Goal: Book appointment/travel/reservation

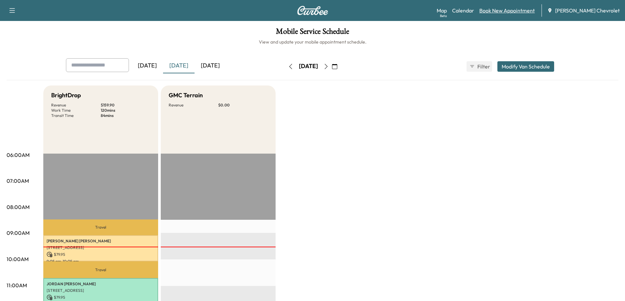
click at [515, 10] on link "Book New Appointment" at bounding box center [506, 11] width 55 height 8
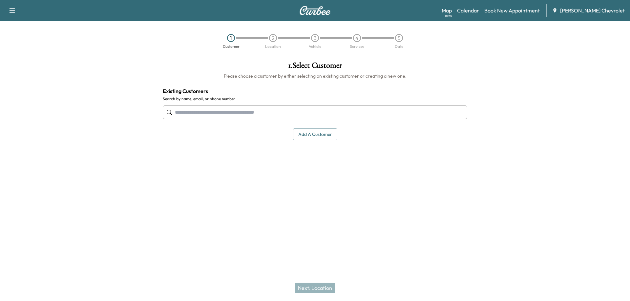
click at [289, 113] on input "text" at bounding box center [315, 113] width 304 height 14
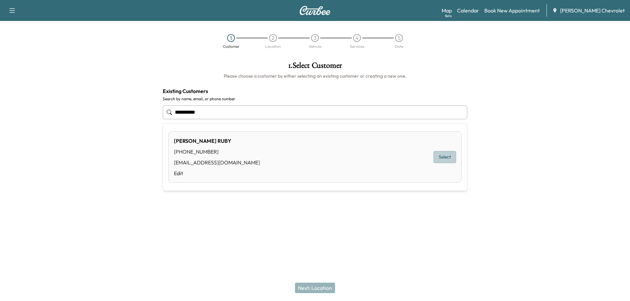
click at [438, 162] on button "Select" at bounding box center [444, 157] width 23 height 12
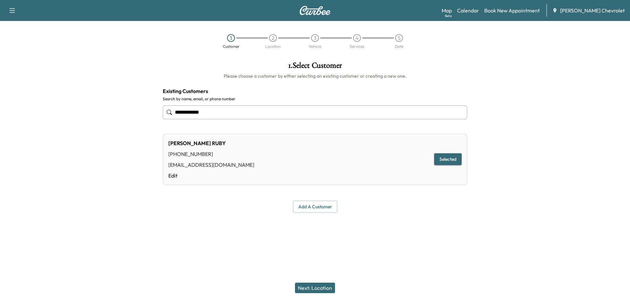
type input "**********"
click at [320, 290] on button "Next: Location" at bounding box center [315, 288] width 40 height 10
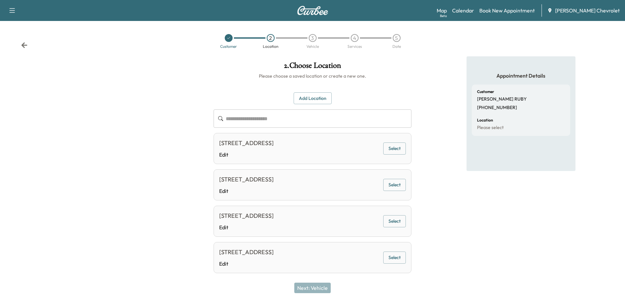
click at [400, 149] on button "Select" at bounding box center [394, 149] width 23 height 12
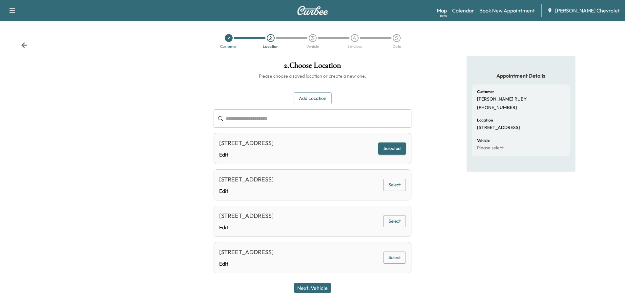
click at [312, 287] on button "Next: Vehicle" at bounding box center [312, 288] width 36 height 10
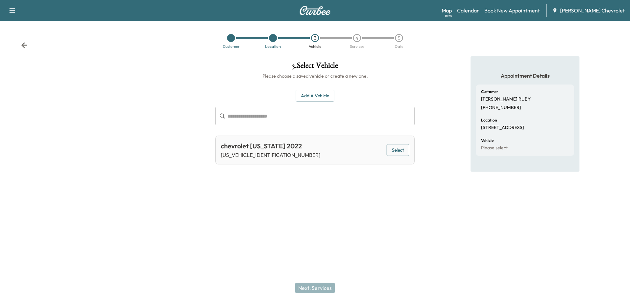
click at [398, 151] on button "Select" at bounding box center [397, 150] width 23 height 12
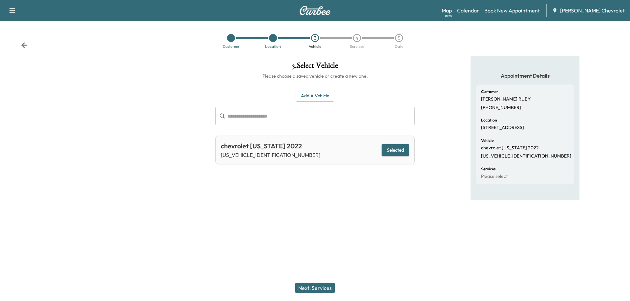
click at [312, 290] on button "Next: Services" at bounding box center [314, 288] width 39 height 10
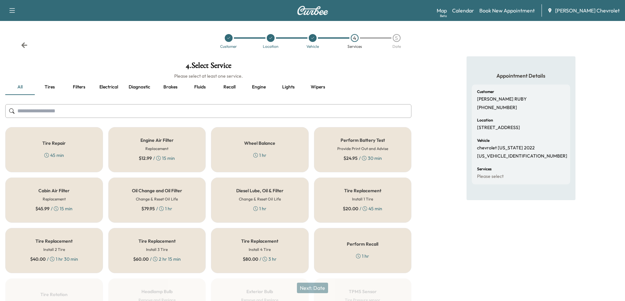
click at [152, 195] on div "Oil Change and Oil Filter Change & Reset Oil Life $ 79.95 / 1 hr" at bounding box center [157, 200] width 98 height 45
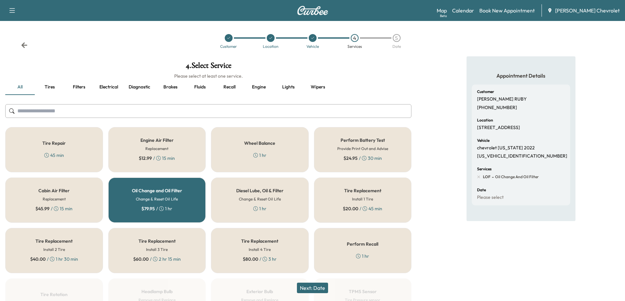
click at [310, 288] on button "Next: Date" at bounding box center [312, 288] width 31 height 10
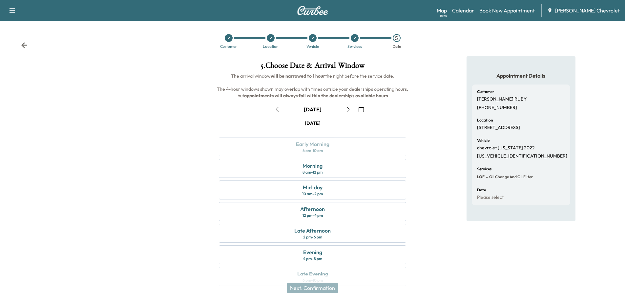
click at [346, 110] on icon "button" at bounding box center [347, 109] width 5 height 5
click at [346, 109] on icon "button" at bounding box center [347, 109] width 5 height 5
click at [348, 110] on icon "button" at bounding box center [347, 109] width 5 height 5
click at [277, 109] on icon "button" at bounding box center [276, 109] width 5 height 5
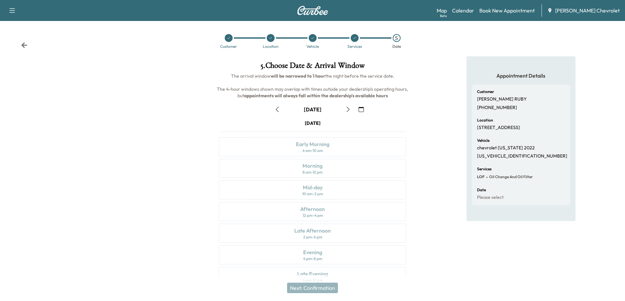
click at [346, 110] on icon "button" at bounding box center [347, 109] width 5 height 5
click at [276, 109] on icon "button" at bounding box center [276, 109] width 5 height 5
click at [277, 109] on icon "button" at bounding box center [276, 109] width 3 height 5
click at [342, 173] on div "Morning 8 am - 12 pm" at bounding box center [312, 168] width 187 height 19
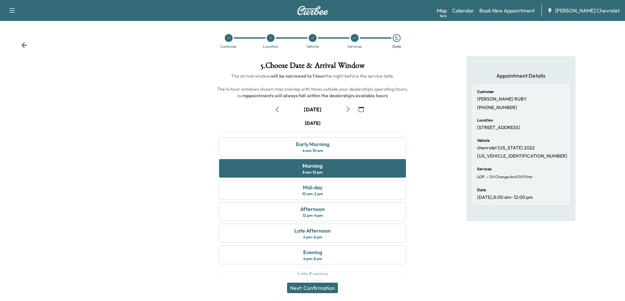
click at [328, 290] on button "Next: Confirmation" at bounding box center [312, 288] width 51 height 10
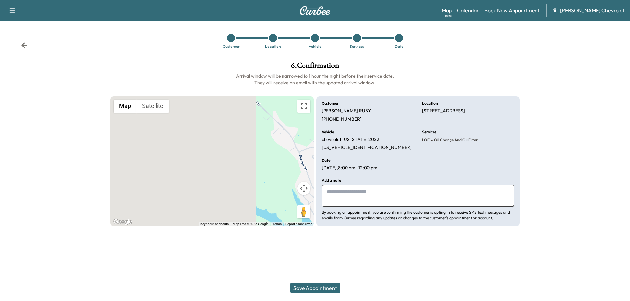
click at [319, 287] on button "Save Appointment" at bounding box center [315, 288] width 50 height 10
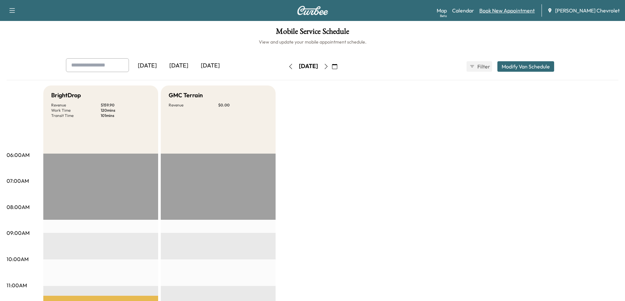
click at [522, 11] on link "Book New Appointment" at bounding box center [506, 11] width 55 height 8
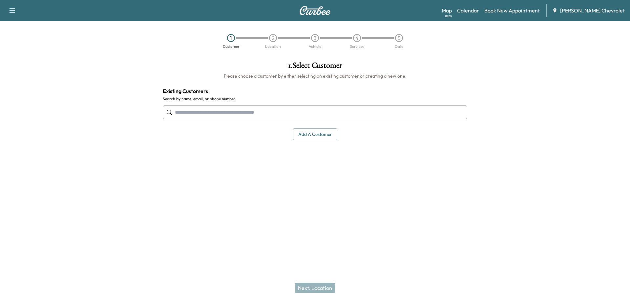
click at [241, 113] on input "text" at bounding box center [315, 113] width 304 height 14
click at [252, 111] on input "text" at bounding box center [315, 113] width 304 height 14
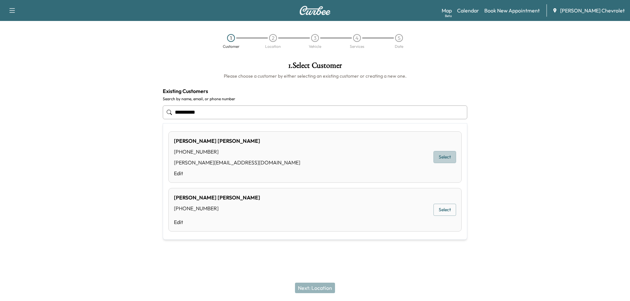
click at [438, 158] on button "Select" at bounding box center [444, 157] width 23 height 12
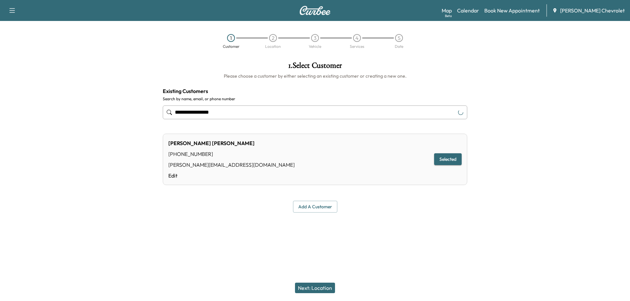
type input "**********"
click at [321, 288] on button "Next: Location" at bounding box center [315, 288] width 40 height 10
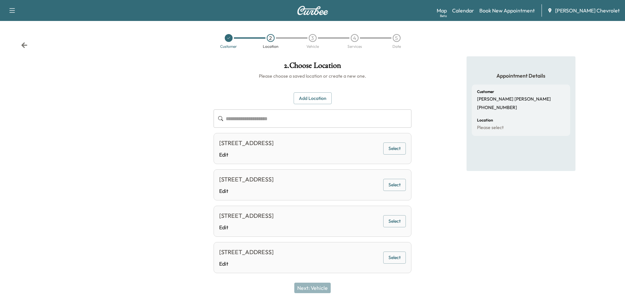
click at [309, 98] on button "Add Location" at bounding box center [312, 98] width 38 height 12
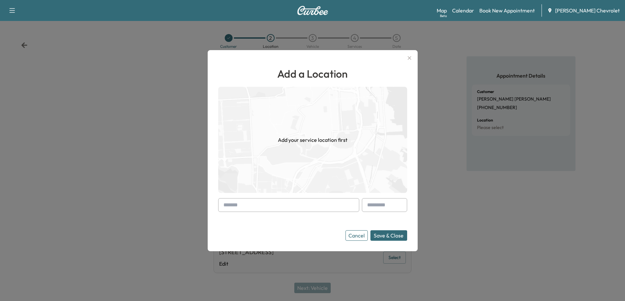
click at [252, 208] on input "text" at bounding box center [288, 205] width 141 height 14
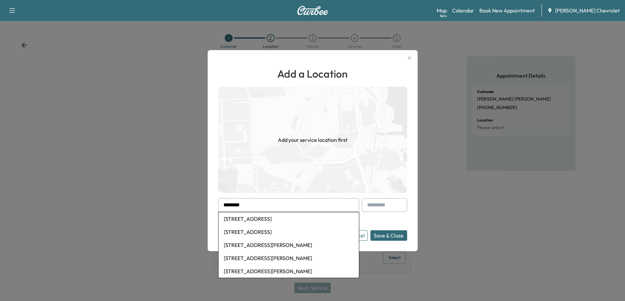
click at [249, 218] on li "[STREET_ADDRESS]" at bounding box center [288, 218] width 140 height 13
type input "**********"
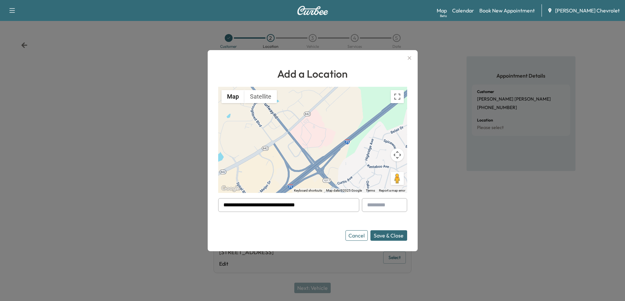
click at [389, 235] on button "Save & Close" at bounding box center [388, 236] width 37 height 10
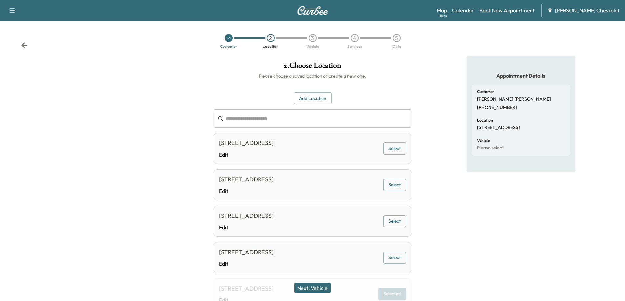
click at [318, 289] on button "Next: Vehicle" at bounding box center [312, 288] width 36 height 10
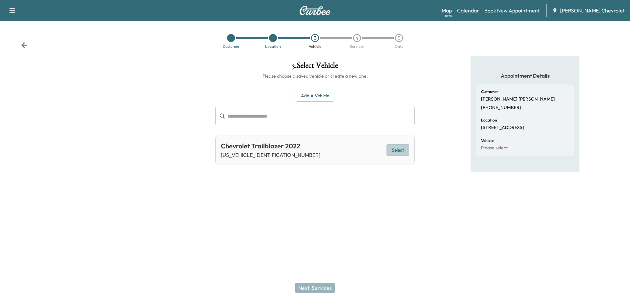
click at [398, 150] on button "Select" at bounding box center [397, 150] width 23 height 12
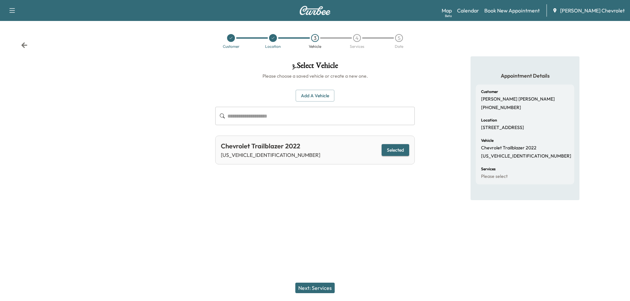
click at [321, 288] on button "Next: Services" at bounding box center [314, 288] width 39 height 10
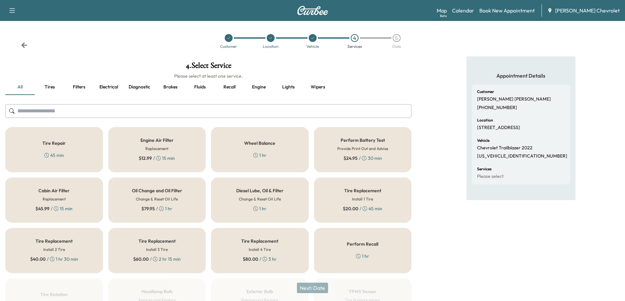
click at [136, 198] on h6 "Change & Reset Oil Life" at bounding box center [157, 199] width 42 height 6
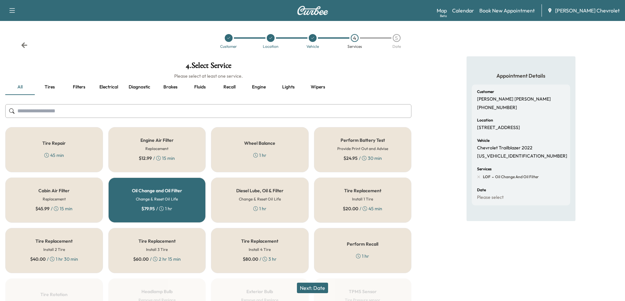
click at [318, 288] on button "Next: Date" at bounding box center [312, 288] width 31 height 10
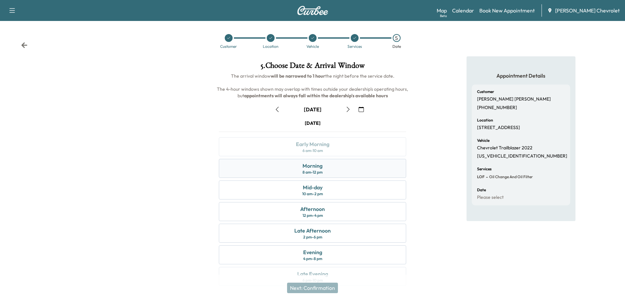
click at [337, 171] on div "Morning 8 am - 12 pm" at bounding box center [312, 168] width 187 height 19
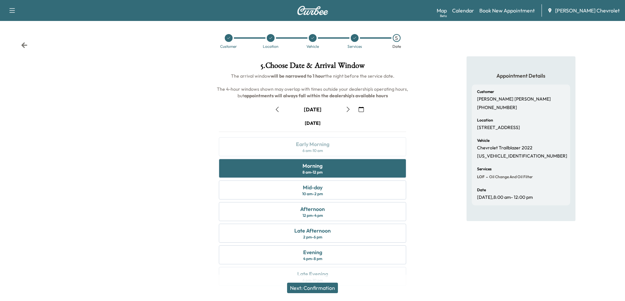
click at [317, 290] on button "Next: Confirmation" at bounding box center [312, 288] width 51 height 10
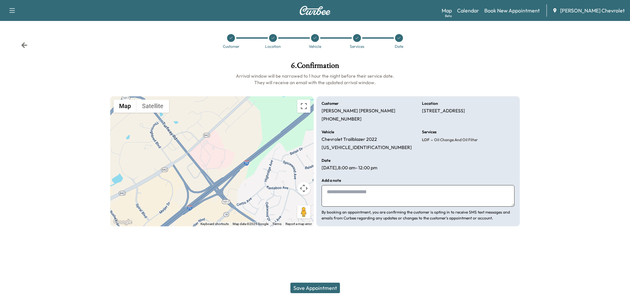
click at [327, 288] on button "Save Appointment" at bounding box center [315, 288] width 50 height 10
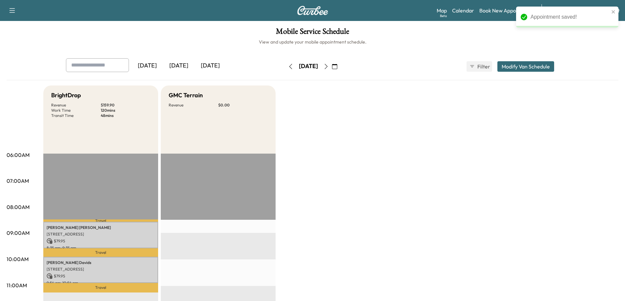
click at [188, 66] on div "[DATE]" at bounding box center [178, 65] width 31 height 15
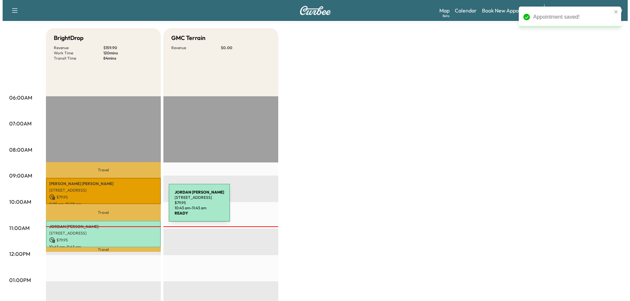
scroll to position [98, 0]
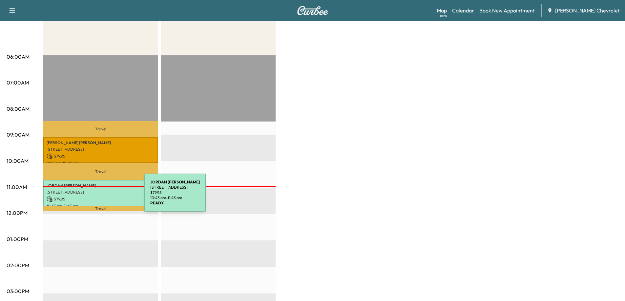
click at [95, 197] on p "$ 79.95" at bounding box center [101, 199] width 108 height 6
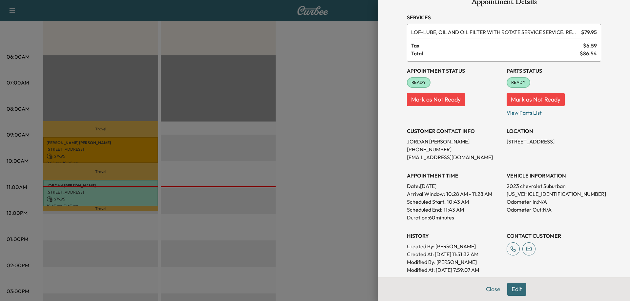
scroll to position [0, 0]
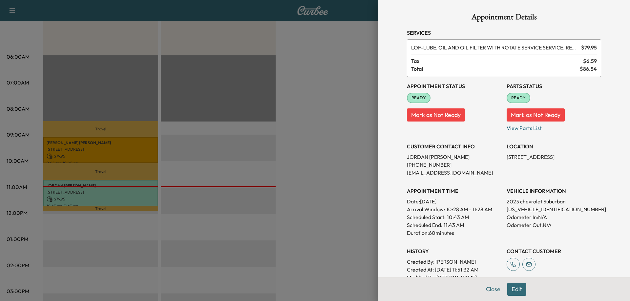
click at [329, 156] on div at bounding box center [315, 150] width 630 height 301
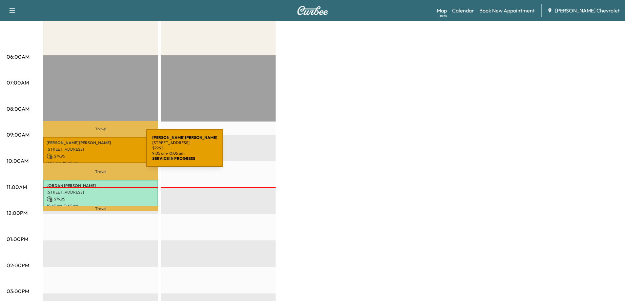
click at [97, 153] on p "$ 79.95" at bounding box center [101, 156] width 108 height 6
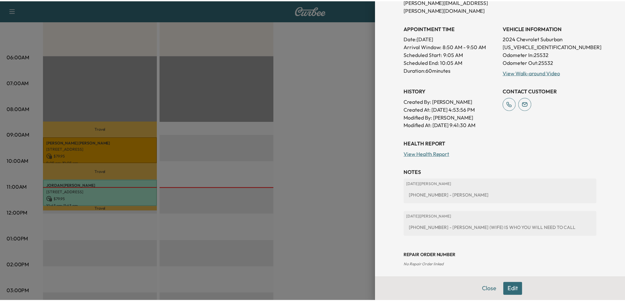
scroll to position [146, 0]
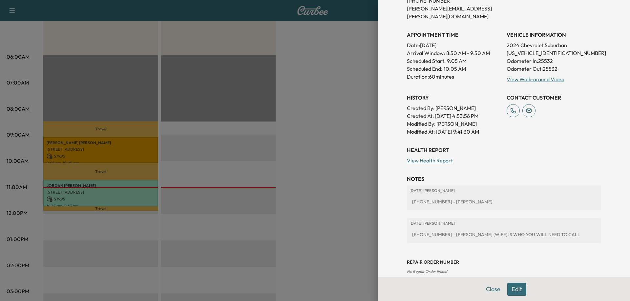
click at [330, 204] on div at bounding box center [315, 150] width 630 height 301
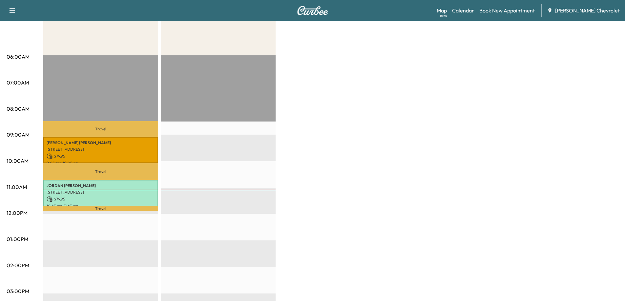
click at [451, 15] on div "Map Beta Calendar Book New Appointment [PERSON_NAME] Chevrolet" at bounding box center [527, 10] width 183 height 12
click at [447, 11] on link "Map Beta" at bounding box center [441, 11] width 10 height 8
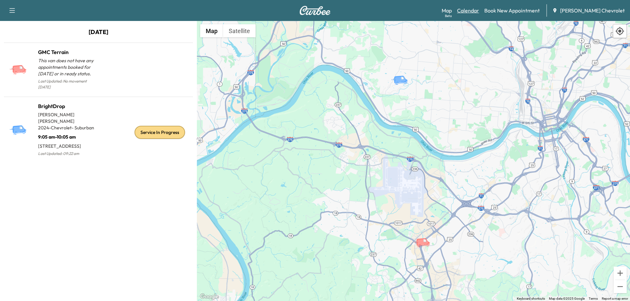
click at [479, 11] on link "Calendar" at bounding box center [468, 11] width 22 height 8
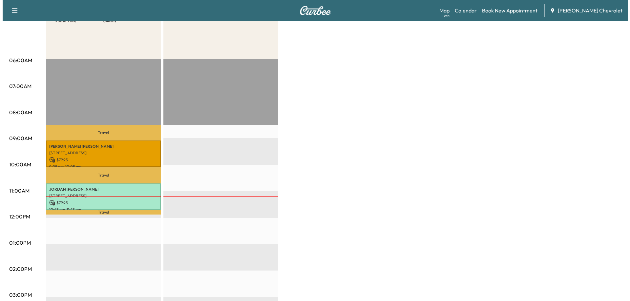
scroll to position [98, 0]
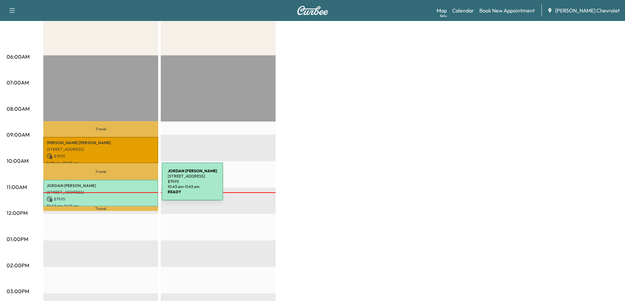
click at [112, 186] on p "[PERSON_NAME]" at bounding box center [101, 185] width 108 height 5
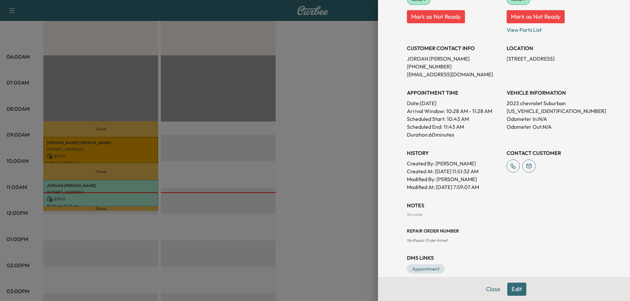
click at [517, 289] on button "Edit" at bounding box center [516, 289] width 19 height 13
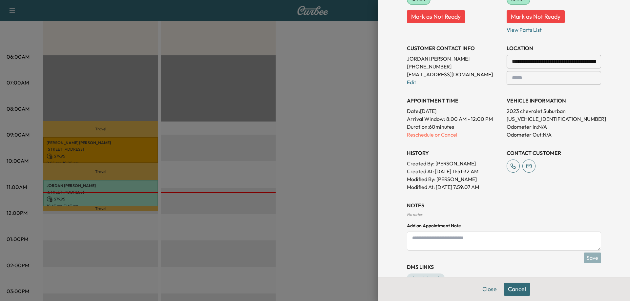
click at [563, 61] on input "**********" at bounding box center [553, 62] width 94 height 14
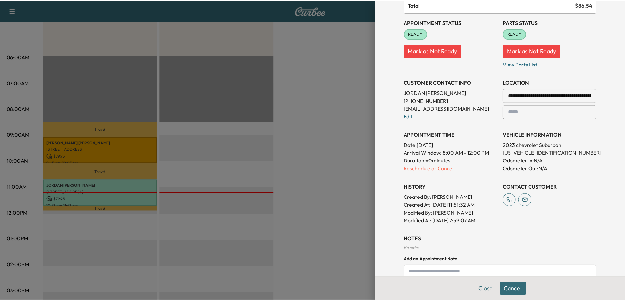
scroll to position [47, 0]
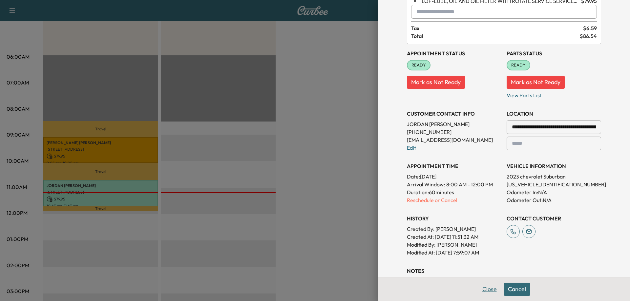
click at [480, 291] on button "Close" at bounding box center [489, 289] width 23 height 13
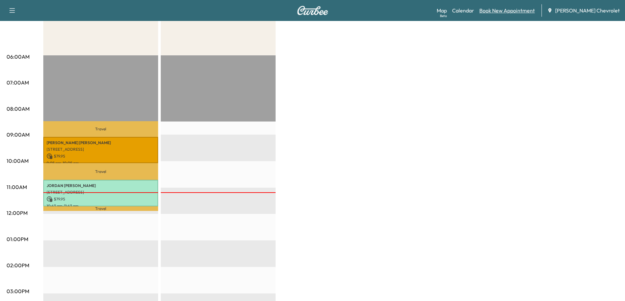
click at [534, 12] on link "Book New Appointment" at bounding box center [506, 11] width 55 height 8
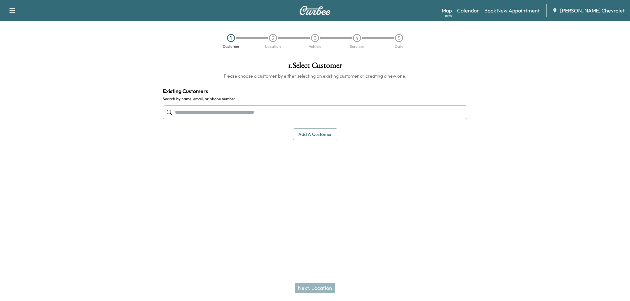
click at [326, 113] on input "text" at bounding box center [315, 113] width 304 height 14
click at [321, 111] on input "text" at bounding box center [315, 113] width 304 height 14
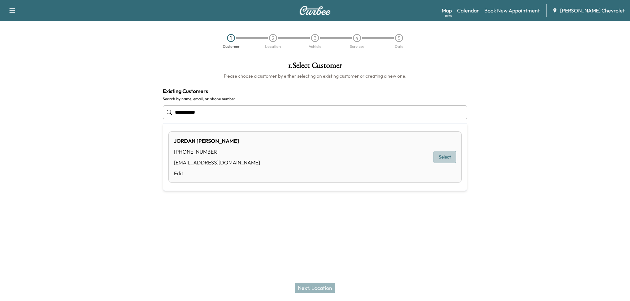
click at [441, 156] on button "Select" at bounding box center [444, 157] width 23 height 12
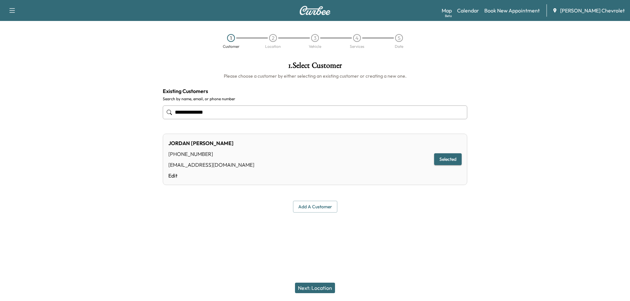
type input "**********"
click at [316, 288] on button "Next: Location" at bounding box center [315, 288] width 40 height 10
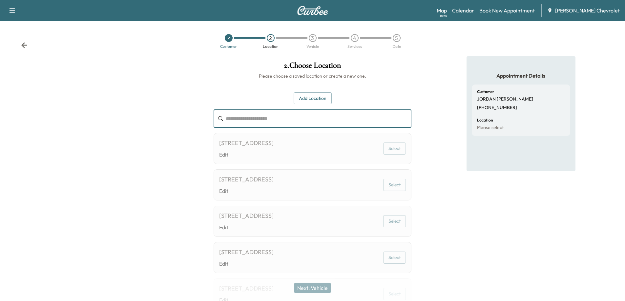
click at [261, 118] on input "text" at bounding box center [319, 119] width 186 height 18
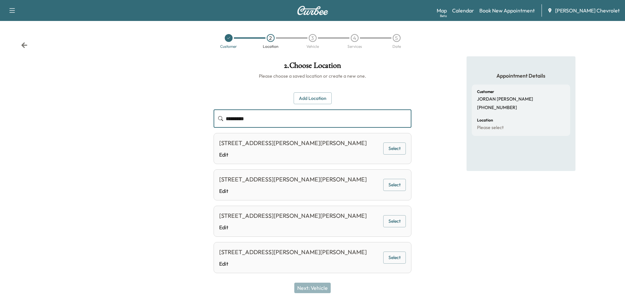
type input "*********"
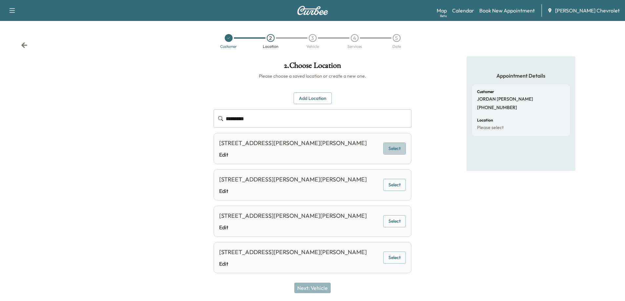
click at [389, 147] on button "Select" at bounding box center [394, 149] width 23 height 12
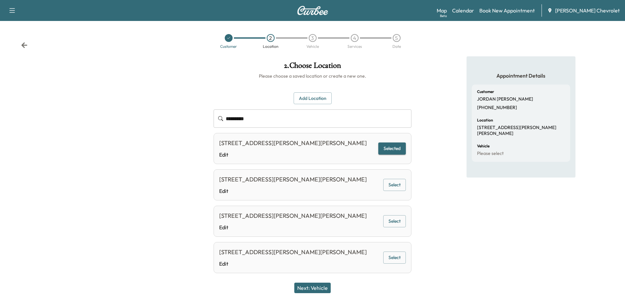
click at [323, 291] on button "Next: Vehicle" at bounding box center [312, 288] width 36 height 10
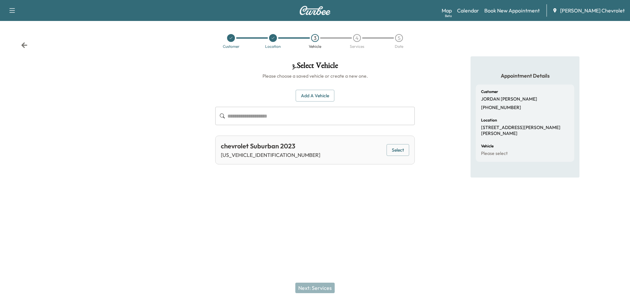
click at [394, 150] on button "Select" at bounding box center [397, 150] width 23 height 12
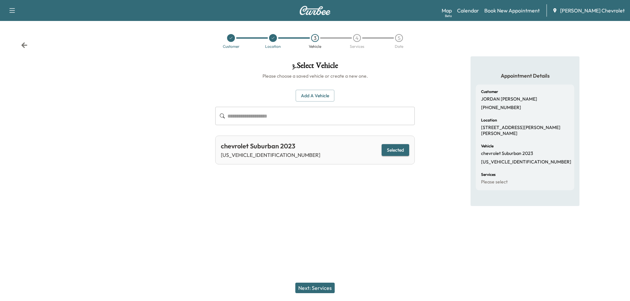
click at [313, 286] on button "Next: Services" at bounding box center [314, 288] width 39 height 10
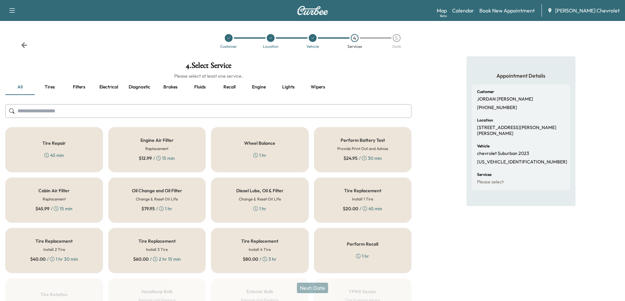
click at [160, 197] on h6 "Change & Reset Oil Life" at bounding box center [157, 199] width 42 height 6
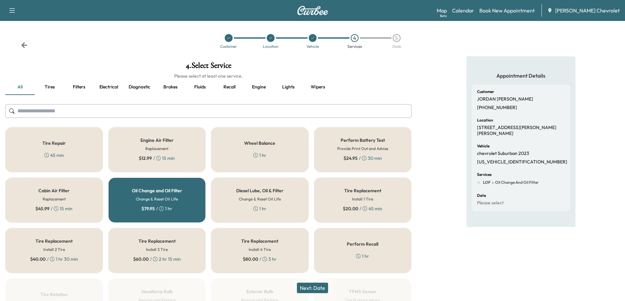
click at [319, 288] on button "Next: Date" at bounding box center [312, 288] width 31 height 10
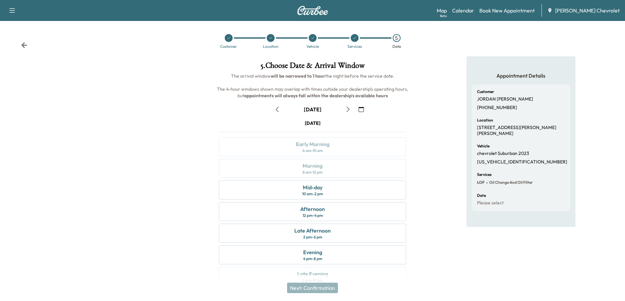
click at [276, 112] on icon "button" at bounding box center [276, 109] width 5 height 5
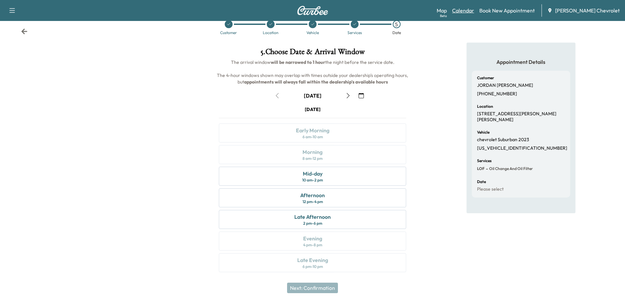
click at [474, 11] on link "Calendar" at bounding box center [463, 11] width 22 height 8
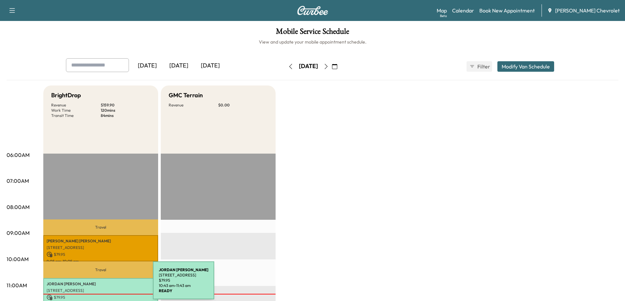
click at [104, 285] on p "[PERSON_NAME]" at bounding box center [101, 284] width 108 height 5
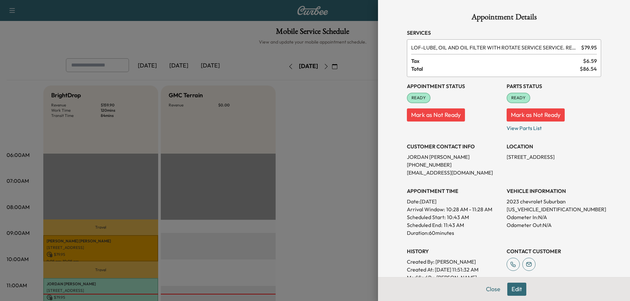
click at [509, 290] on button "Edit" at bounding box center [516, 289] width 19 height 13
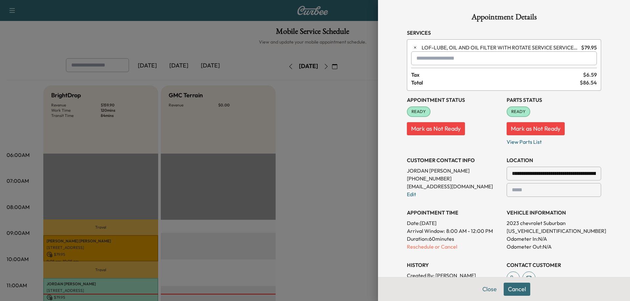
click at [554, 173] on input "**********" at bounding box center [553, 174] width 94 height 14
click at [590, 174] on div at bounding box center [594, 174] width 8 height 8
click at [590, 173] on div at bounding box center [594, 174] width 8 height 8
click at [585, 173] on input "**********" at bounding box center [553, 174] width 94 height 14
drag, startPoint x: 585, startPoint y: 173, endPoint x: 433, endPoint y: 173, distance: 151.5
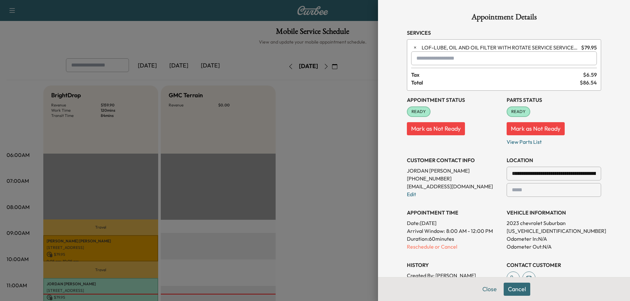
click at [433, 173] on div "**********" at bounding box center [504, 197] width 194 height 212
type input "**********"
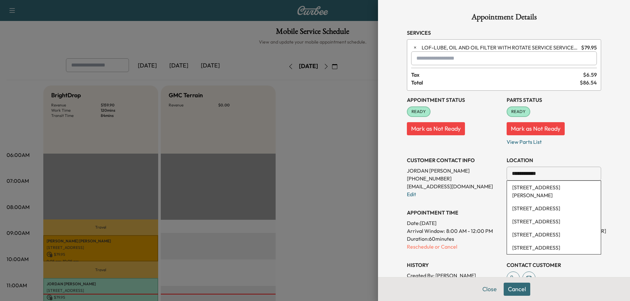
drag, startPoint x: 539, startPoint y: 173, endPoint x: 451, endPoint y: 171, distance: 87.9
click at [451, 171] on div "**********" at bounding box center [504, 197] width 194 height 212
click at [547, 192] on li "[STREET_ADDRESS][PERSON_NAME]" at bounding box center [554, 191] width 94 height 21
type input "**********"
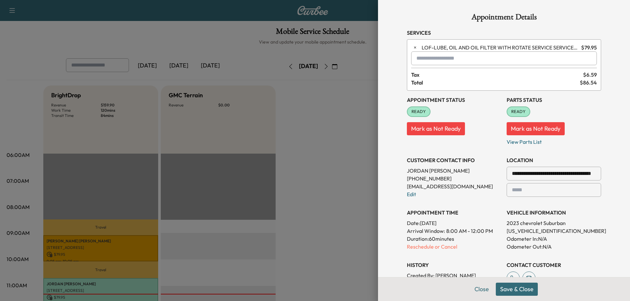
click at [523, 291] on button "Save & Close" at bounding box center [516, 289] width 42 height 13
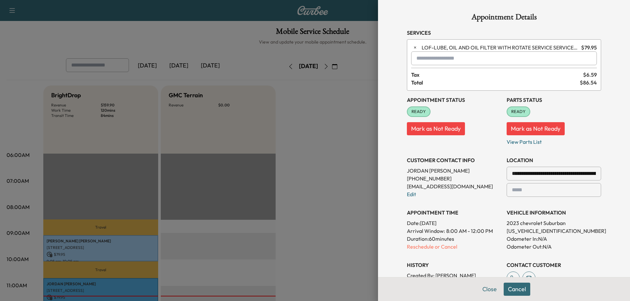
click at [512, 291] on div "**********" at bounding box center [504, 204] width 210 height 408
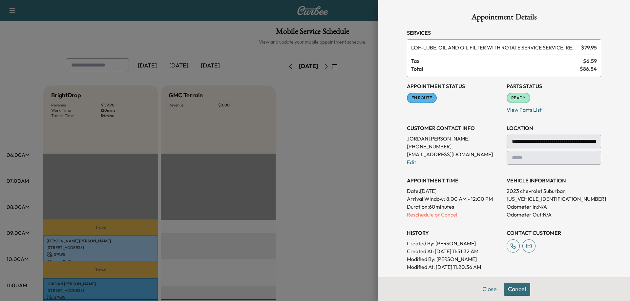
click at [365, 200] on div at bounding box center [315, 150] width 630 height 301
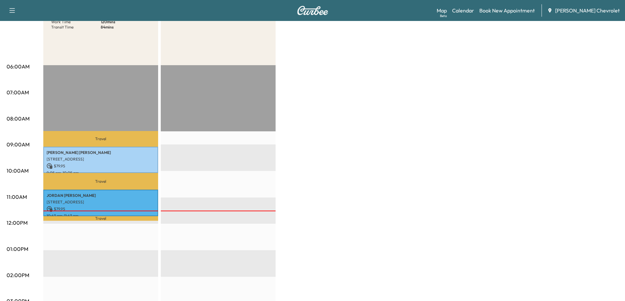
scroll to position [98, 0]
